Goal: Transaction & Acquisition: Download file/media

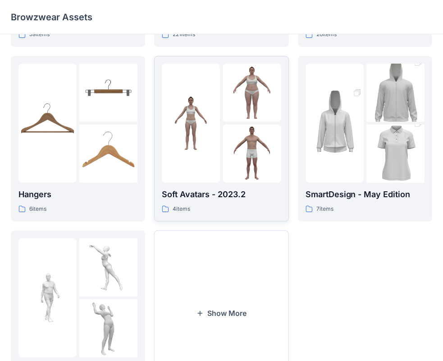
scroll to position [43, 0]
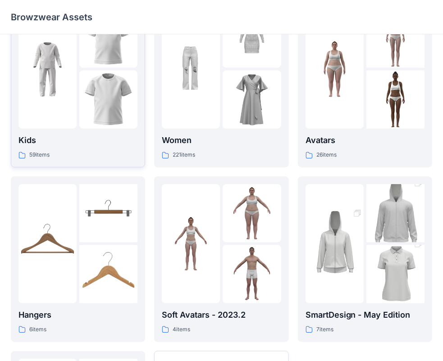
click at [69, 118] on div at bounding box center [47, 68] width 58 height 119
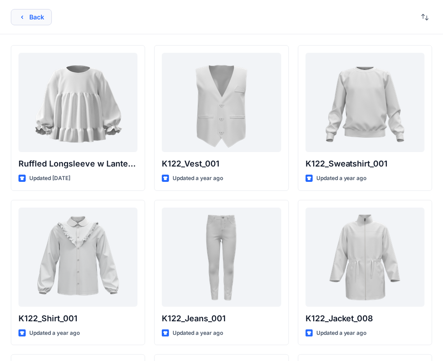
click at [27, 16] on button "Back" at bounding box center [31, 17] width 41 height 16
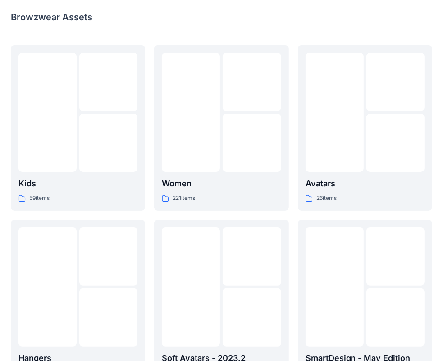
scroll to position [43, 0]
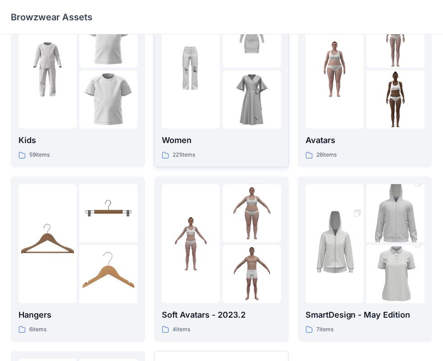
click at [231, 74] on img at bounding box center [252, 99] width 58 height 58
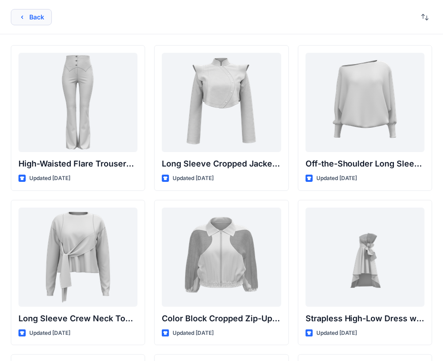
click at [39, 17] on button "Back" at bounding box center [31, 17] width 41 height 16
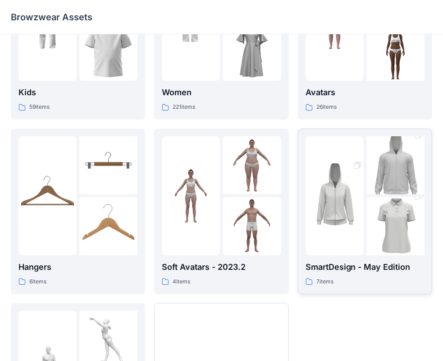
scroll to position [88, 0]
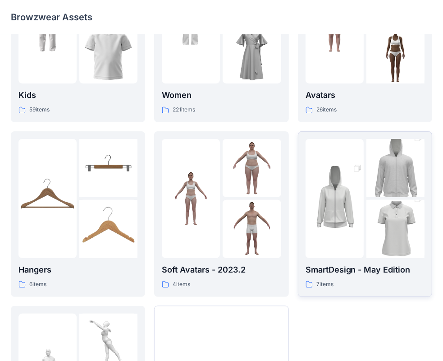
click at [350, 168] on img at bounding box center [335, 198] width 58 height 87
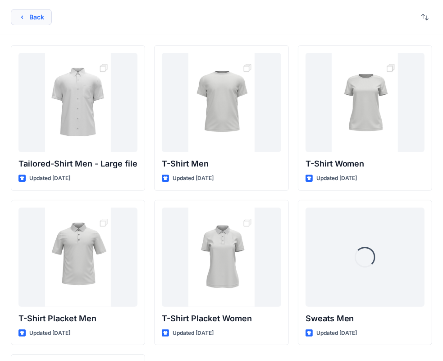
click at [29, 17] on button "Back" at bounding box center [31, 17] width 41 height 16
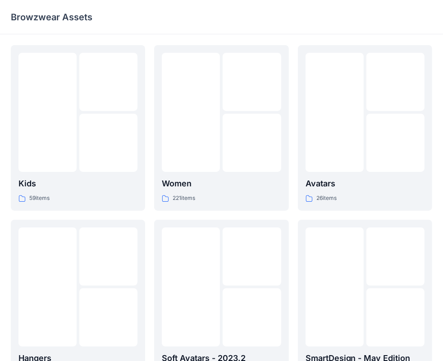
scroll to position [88, 0]
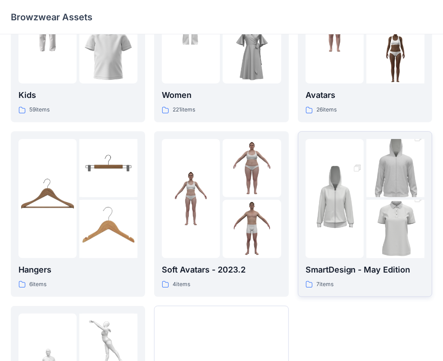
click at [389, 230] on img at bounding box center [395, 228] width 58 height 87
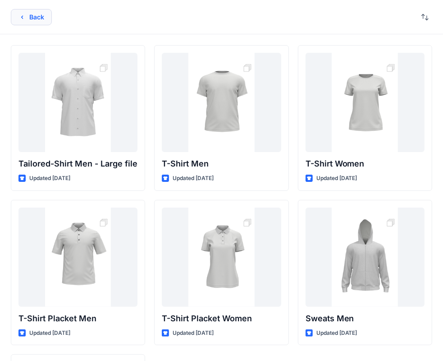
click at [23, 16] on icon "button" at bounding box center [21, 17] width 7 height 7
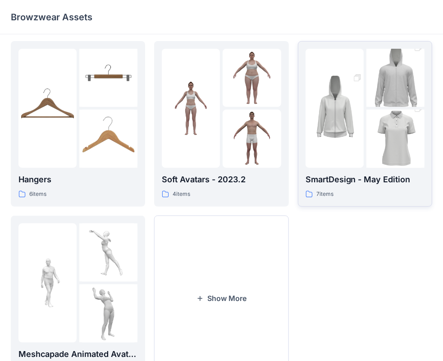
click at [393, 146] on img at bounding box center [395, 138] width 58 height 87
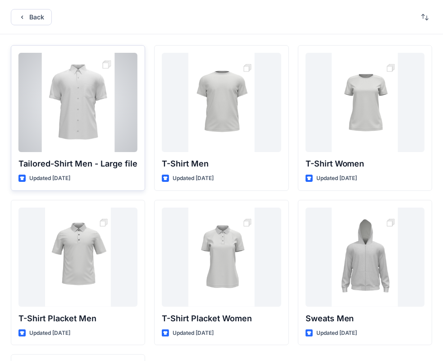
click at [88, 110] on div at bounding box center [77, 102] width 119 height 99
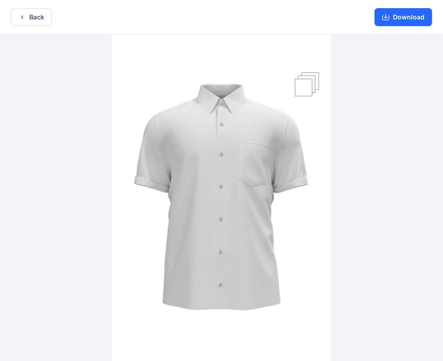
click at [305, 90] on img at bounding box center [221, 198] width 219 height 328
click at [31, 10] on button "Back" at bounding box center [31, 17] width 41 height 18
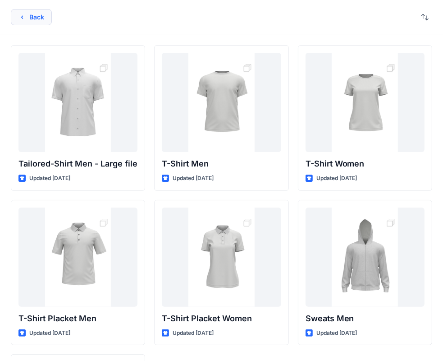
click at [30, 14] on button "Back" at bounding box center [31, 17] width 41 height 16
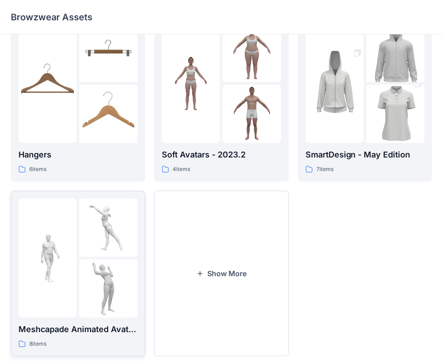
scroll to position [224, 0]
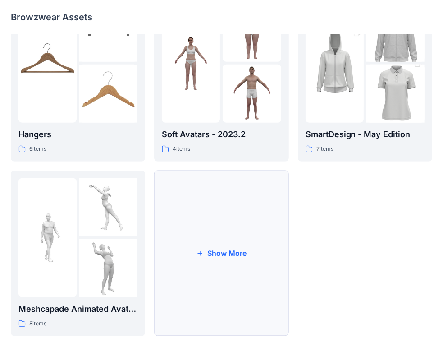
click at [201, 256] on icon "button" at bounding box center [200, 252] width 7 height 7
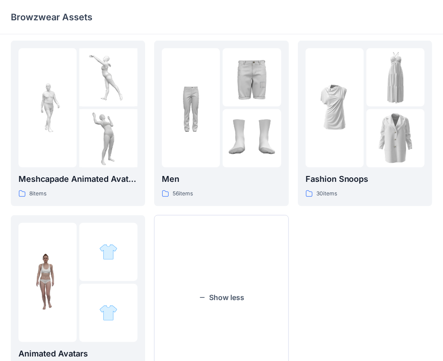
scroll to position [399, 0]
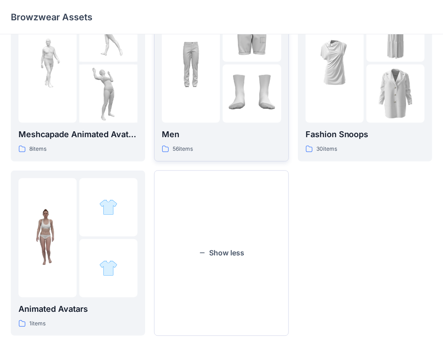
click at [222, 106] on div at bounding box center [221, 63] width 119 height 119
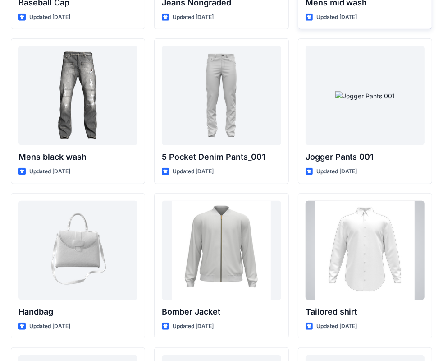
scroll to position [335, 0]
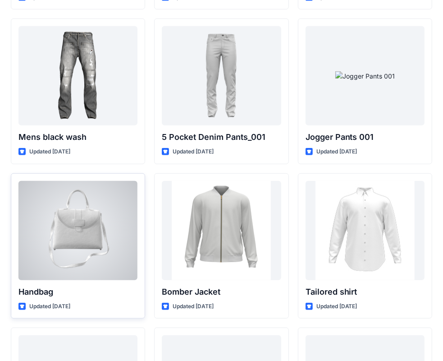
click at [74, 234] on div at bounding box center [77, 230] width 119 height 99
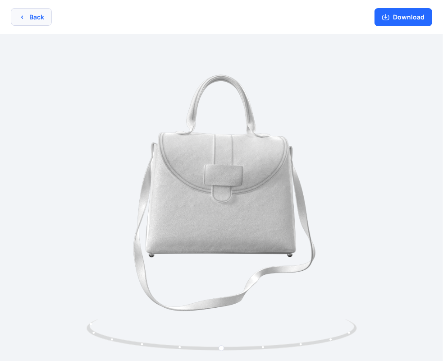
click at [37, 20] on button "Back" at bounding box center [31, 17] width 41 height 18
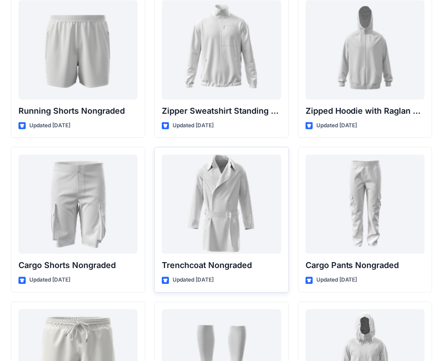
scroll to position [1133, 0]
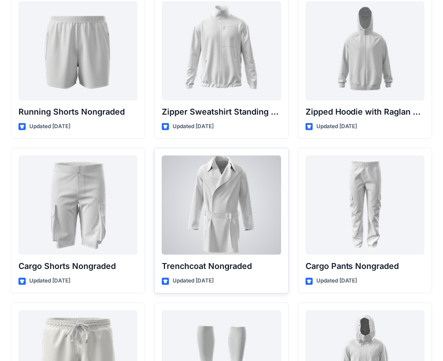
click at [223, 213] on div at bounding box center [221, 204] width 119 height 99
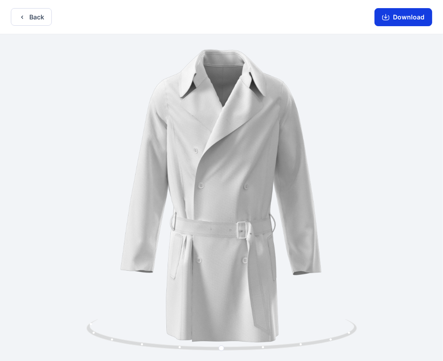
click at [394, 17] on button "Download" at bounding box center [404, 17] width 58 height 18
